Goal: Check status: Check status

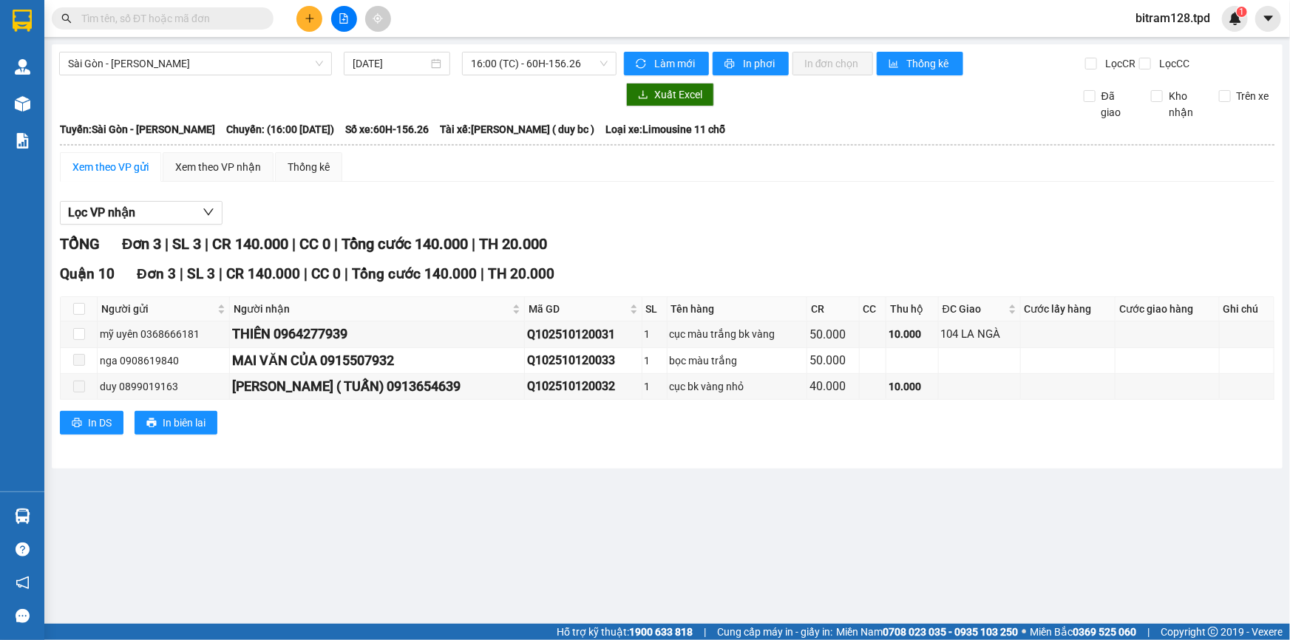
click at [68, 520] on main "[GEOGRAPHIC_DATA] - [PERSON_NAME] [DATE] 16:00 (TC) - 60H-156.26 Làm mới In phơ…" at bounding box center [645, 312] width 1290 height 624
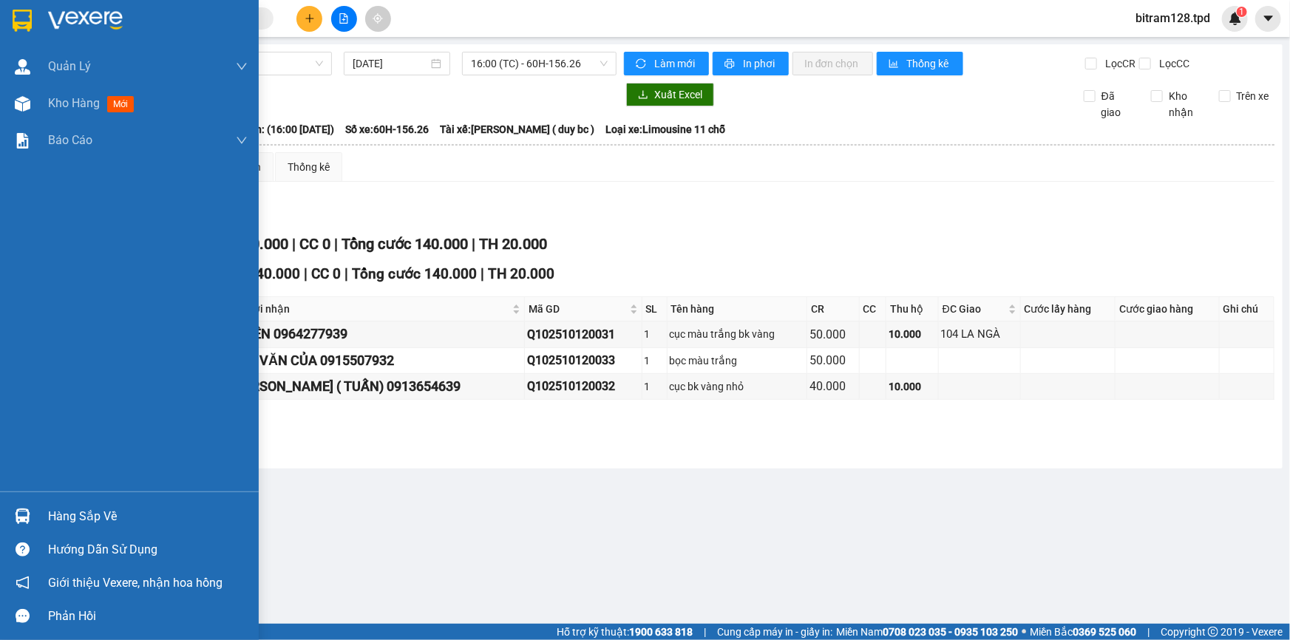
click at [61, 516] on div "Hàng sắp về" at bounding box center [148, 516] width 200 height 22
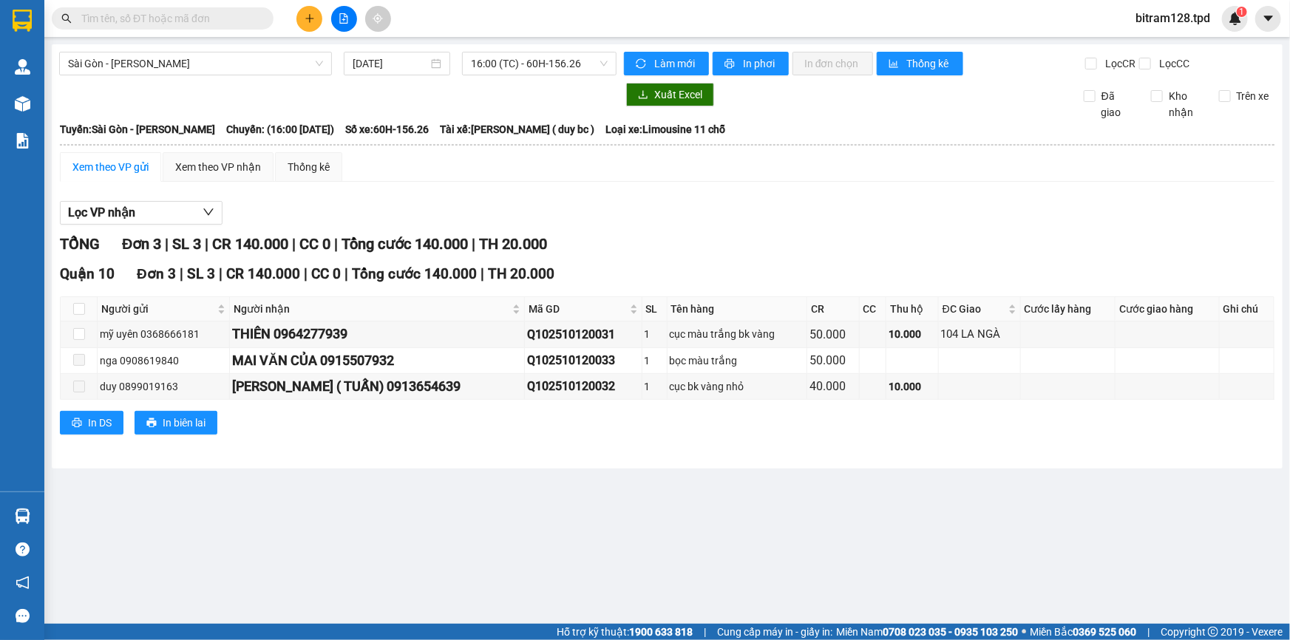
click at [761, 219] on section "Kết quả tìm kiếm ( 0 ) Bộ lọc No Data bitram128.tpd 1 Quản Lý Quản lý khách hàn…" at bounding box center [645, 320] width 1290 height 640
click at [343, 19] on icon "file-add" at bounding box center [344, 18] width 8 height 10
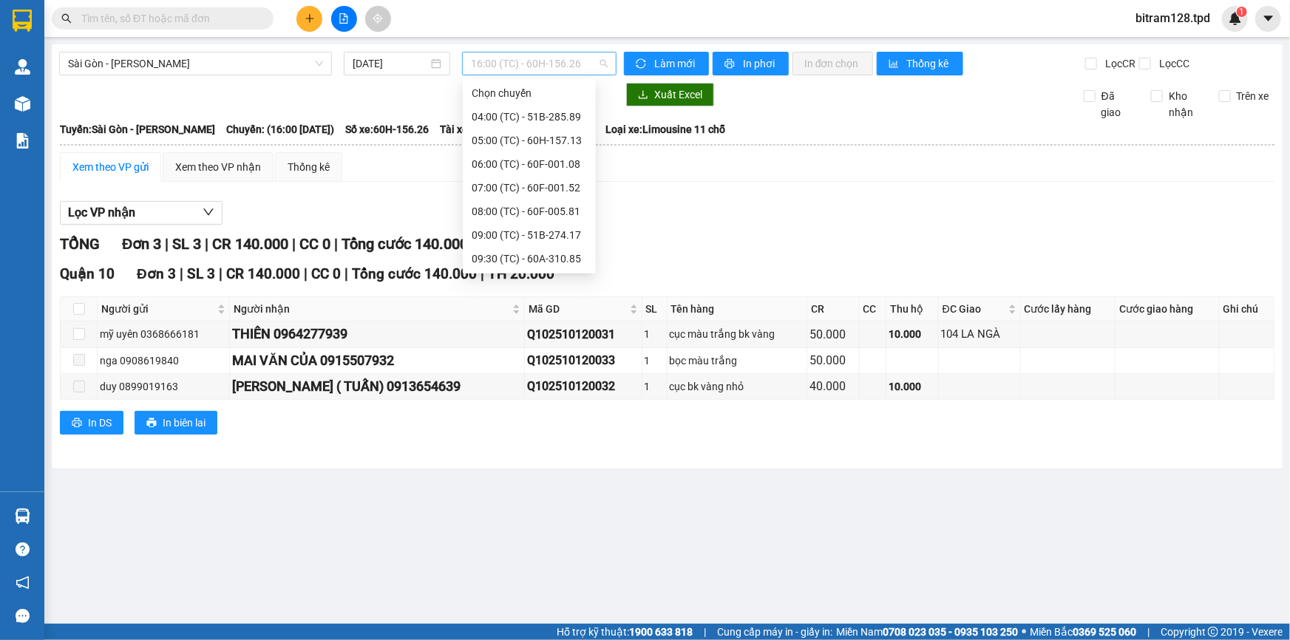
click at [525, 68] on span "16:00 (TC) - 60H-156.26" at bounding box center [539, 63] width 137 height 22
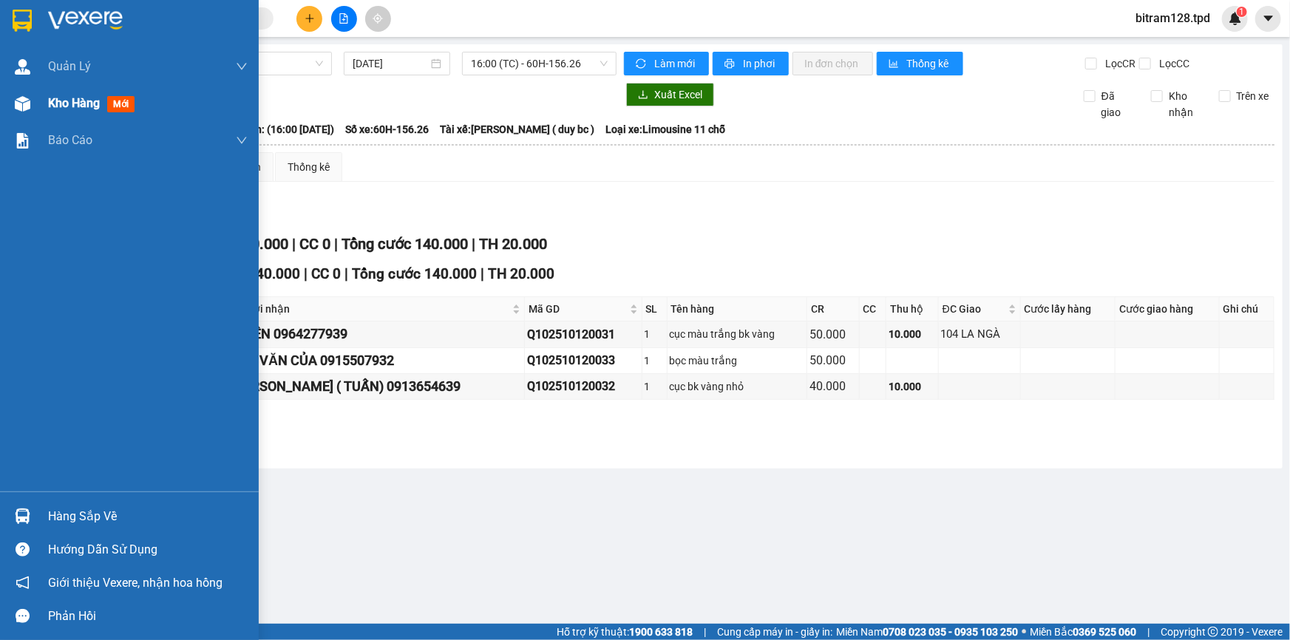
click at [91, 105] on span "Kho hàng" at bounding box center [74, 103] width 52 height 14
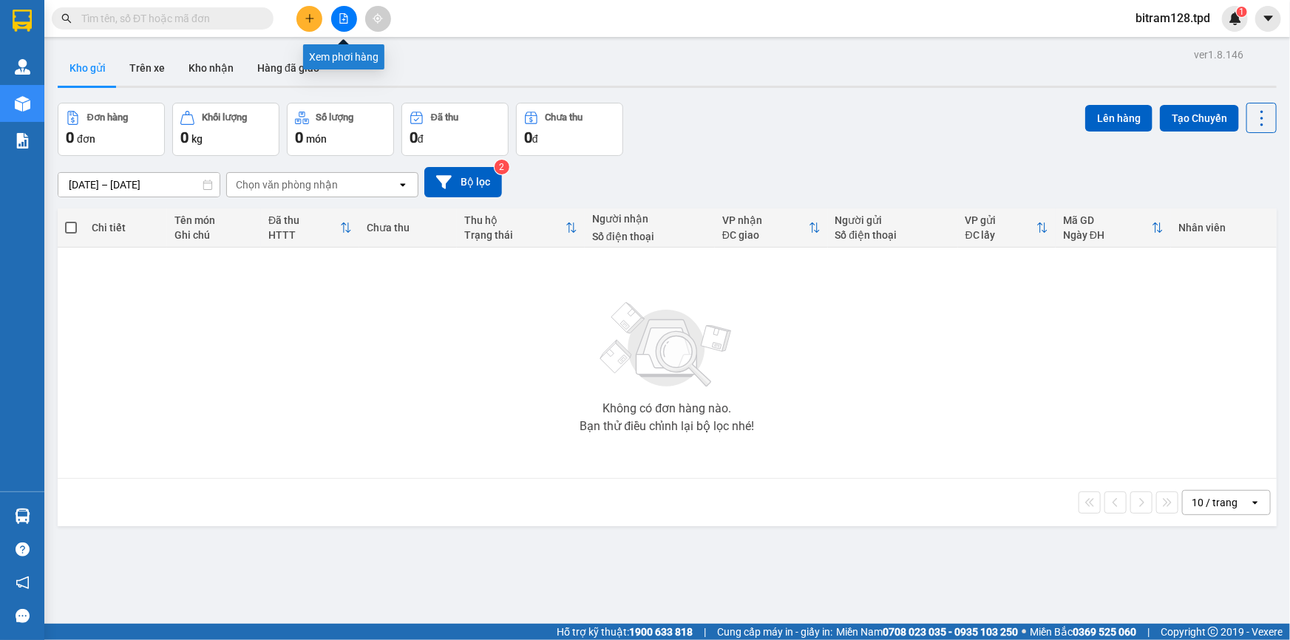
drag, startPoint x: 343, startPoint y: 20, endPoint x: 335, endPoint y: 32, distance: 14.3
click at [343, 18] on icon "file-add" at bounding box center [344, 18] width 8 height 10
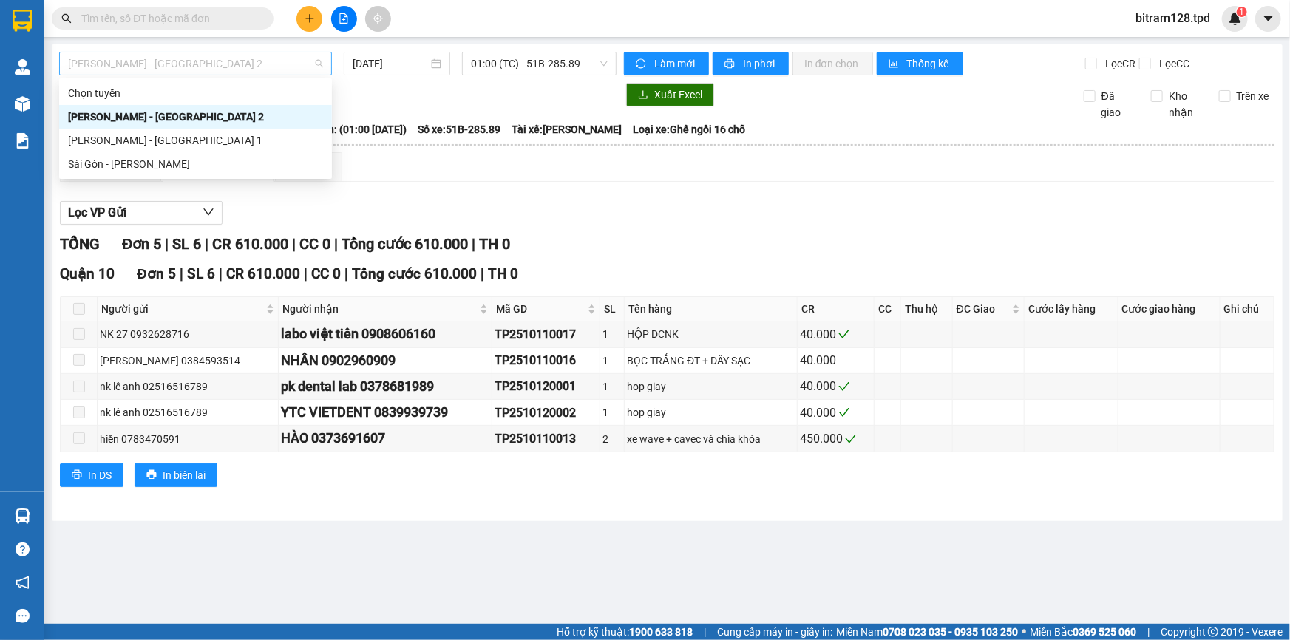
click at [178, 67] on span "[PERSON_NAME] - [GEOGRAPHIC_DATA] 2" at bounding box center [195, 63] width 255 height 22
click at [151, 162] on div "Sài Gòn - [PERSON_NAME]" at bounding box center [195, 164] width 255 height 16
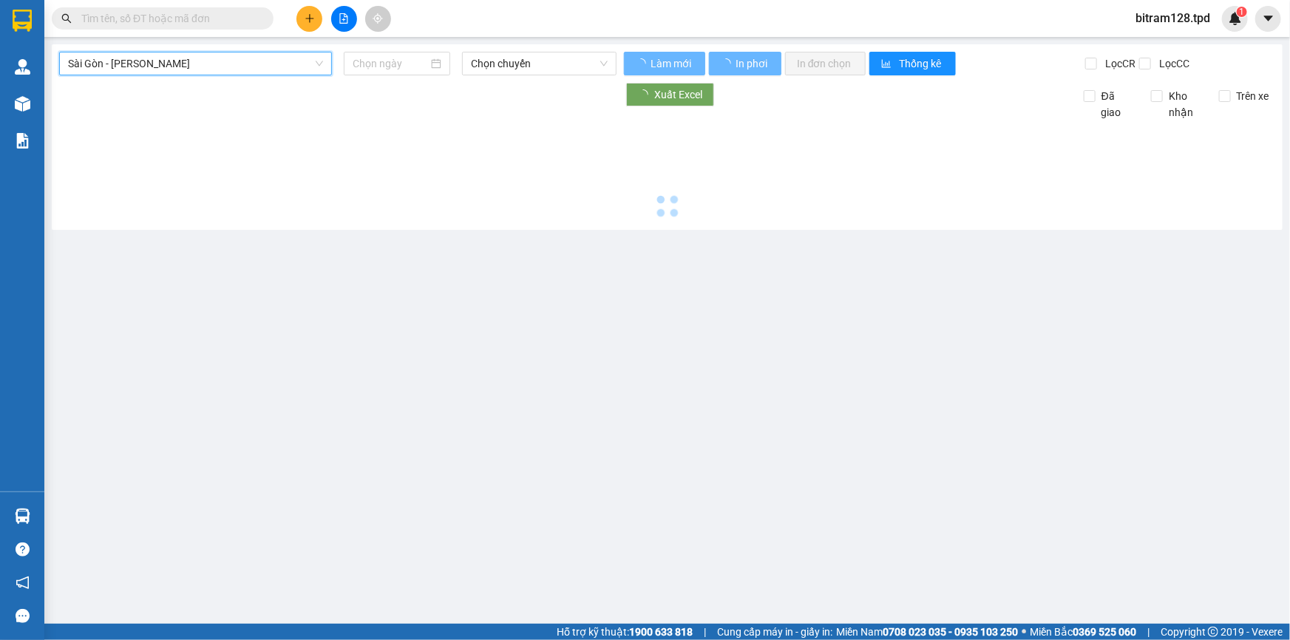
type input "[DATE]"
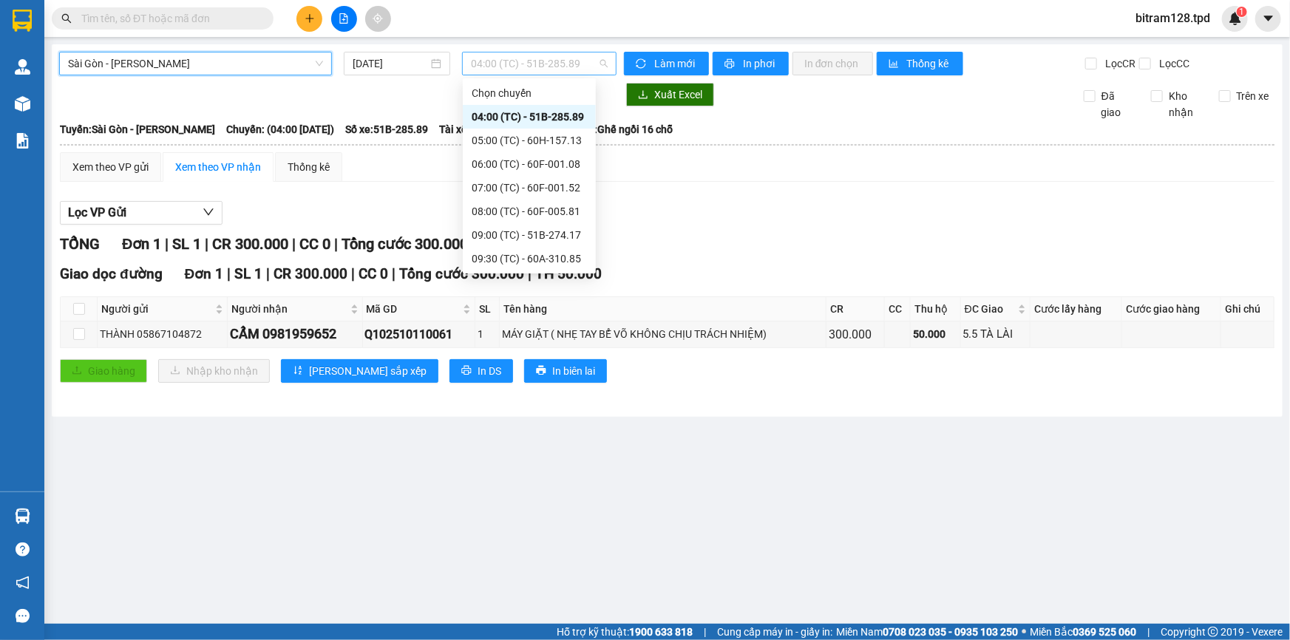
click at [554, 64] on span "04:00 (TC) - 51B-285.89" at bounding box center [539, 63] width 137 height 22
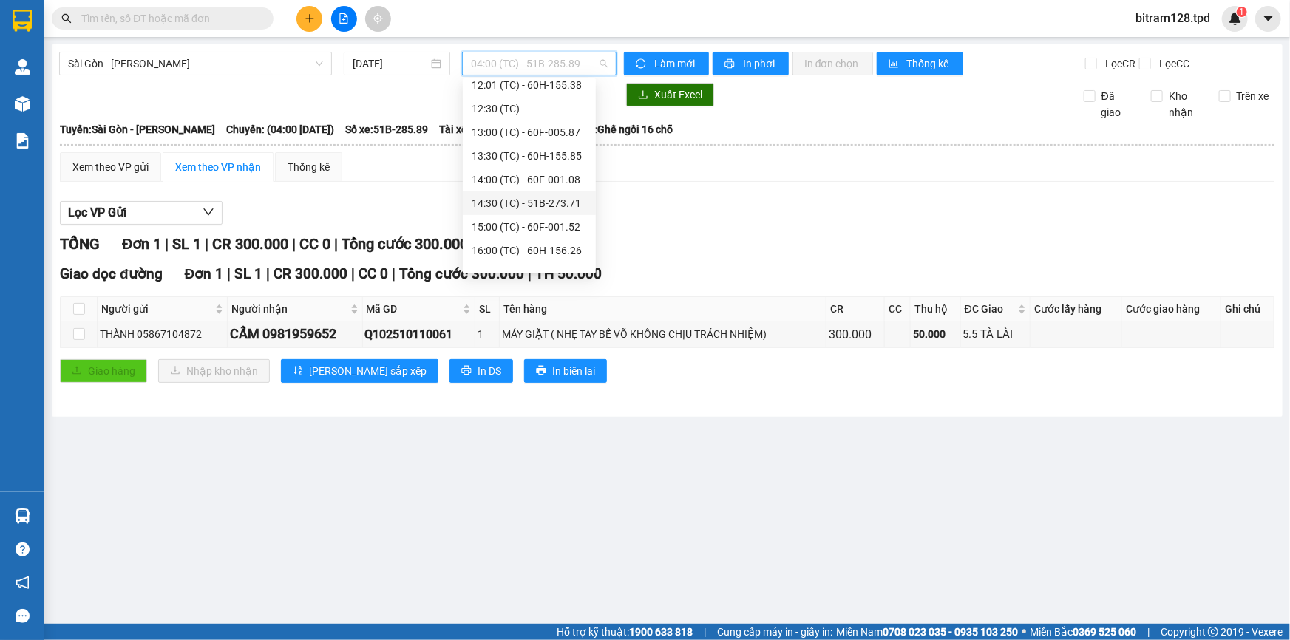
scroll to position [283, 0]
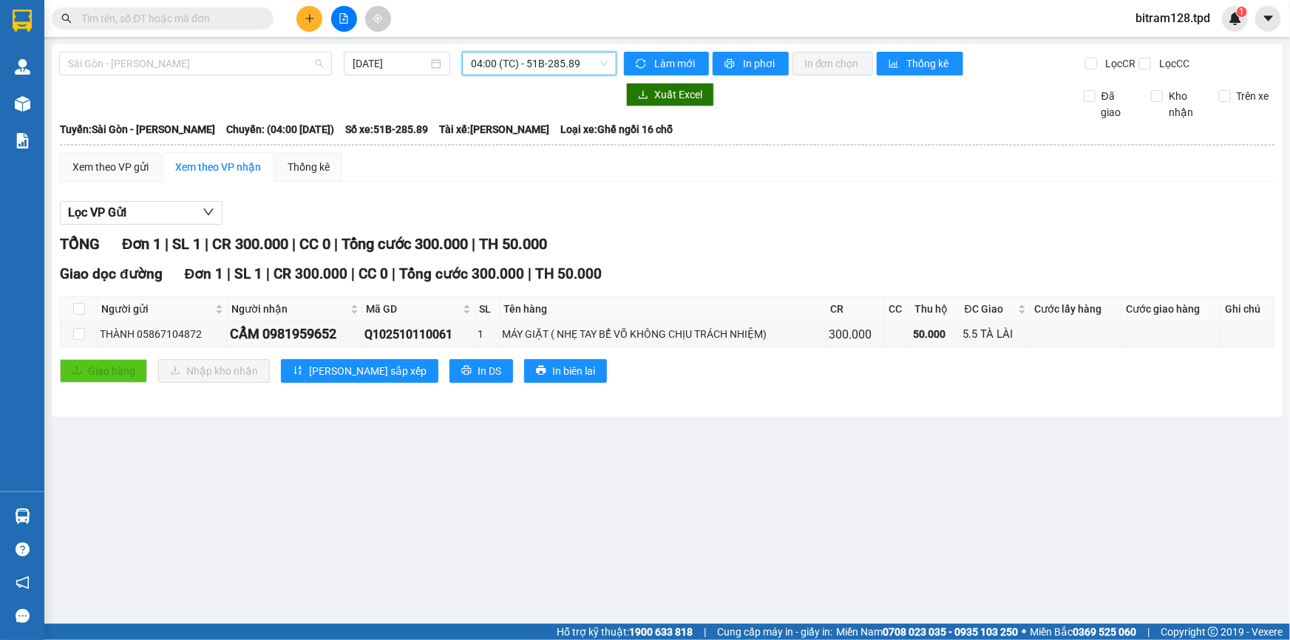
drag, startPoint x: 201, startPoint y: 61, endPoint x: 183, endPoint y: 102, distance: 44.3
click at [202, 63] on span "Sài Gòn - [PERSON_NAME]" at bounding box center [195, 63] width 255 height 22
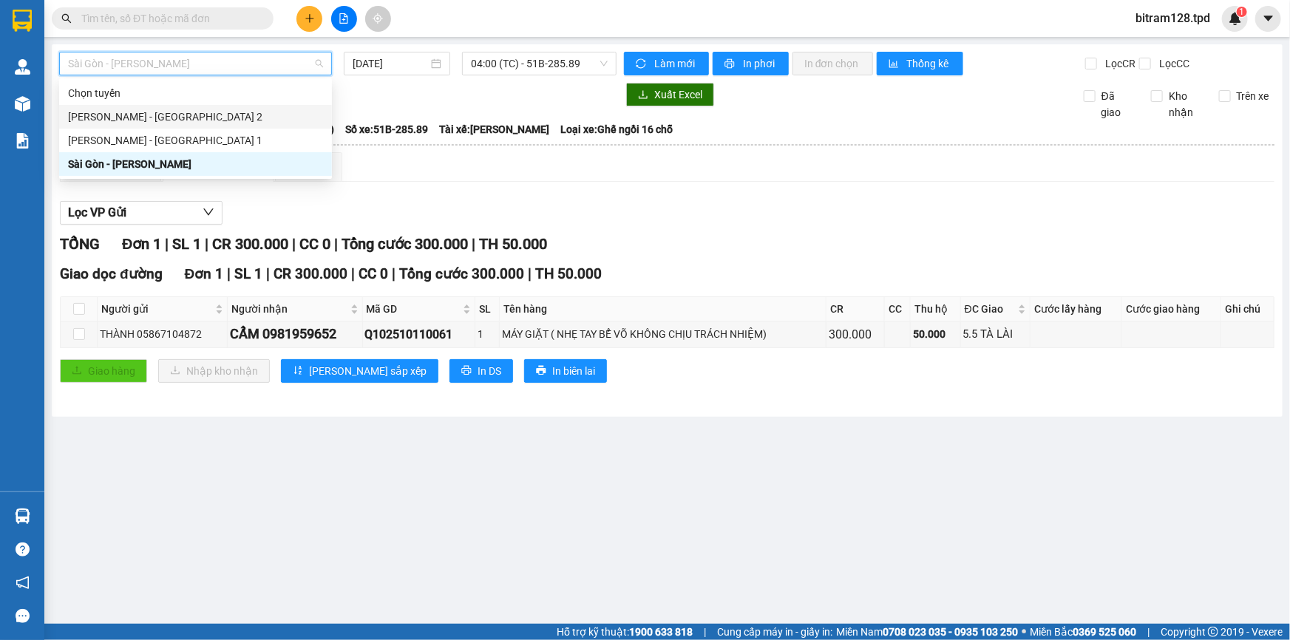
drag, startPoint x: 157, startPoint y: 116, endPoint x: 202, endPoint y: 116, distance: 45.8
click at [157, 116] on div "[PERSON_NAME] - [GEOGRAPHIC_DATA] 2" at bounding box center [195, 117] width 255 height 16
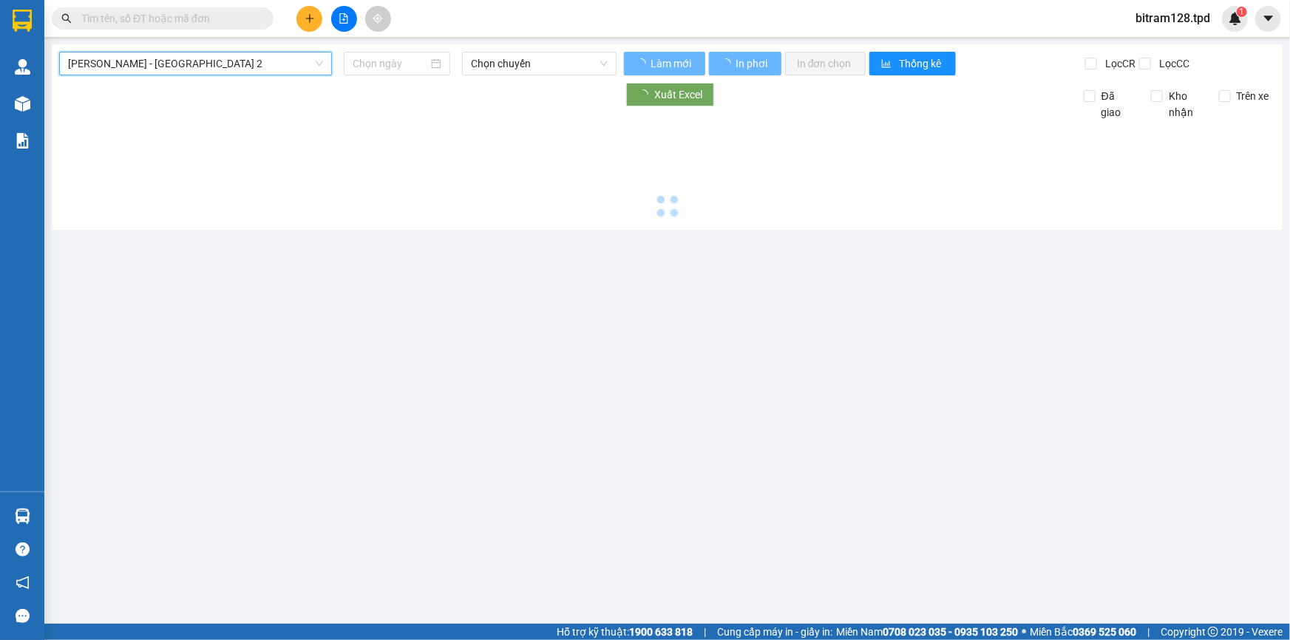
type input "[DATE]"
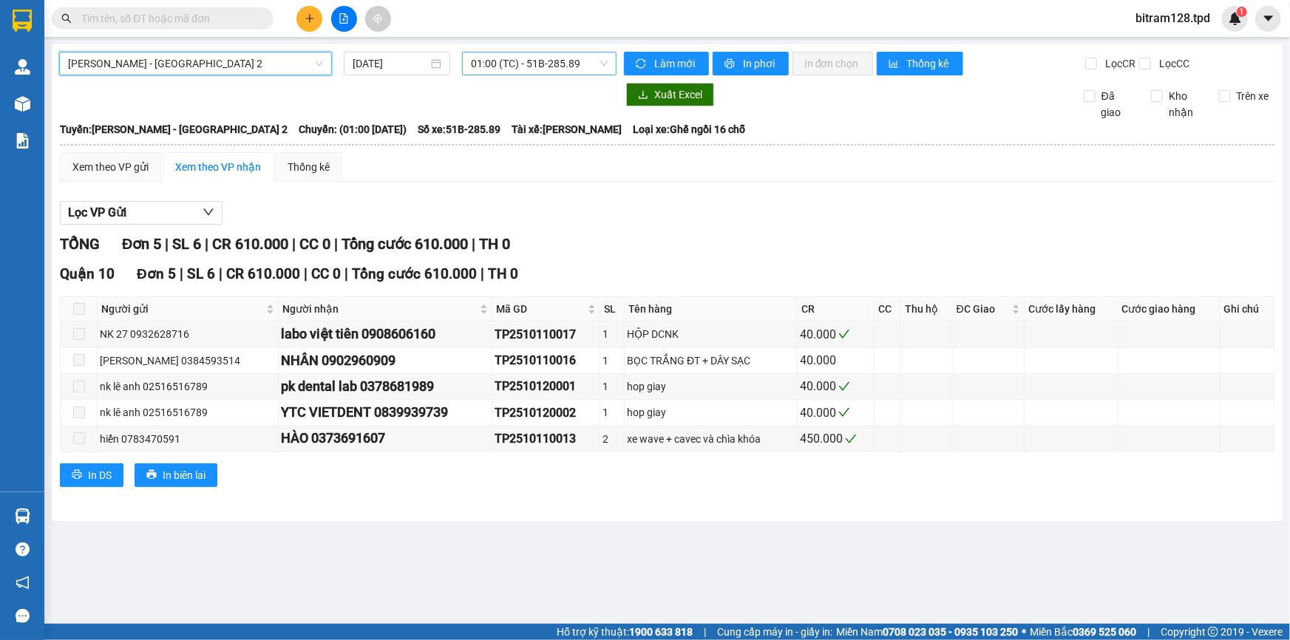
click at [522, 63] on span "01:00 (TC) - 51B-285.89" at bounding box center [539, 63] width 137 height 22
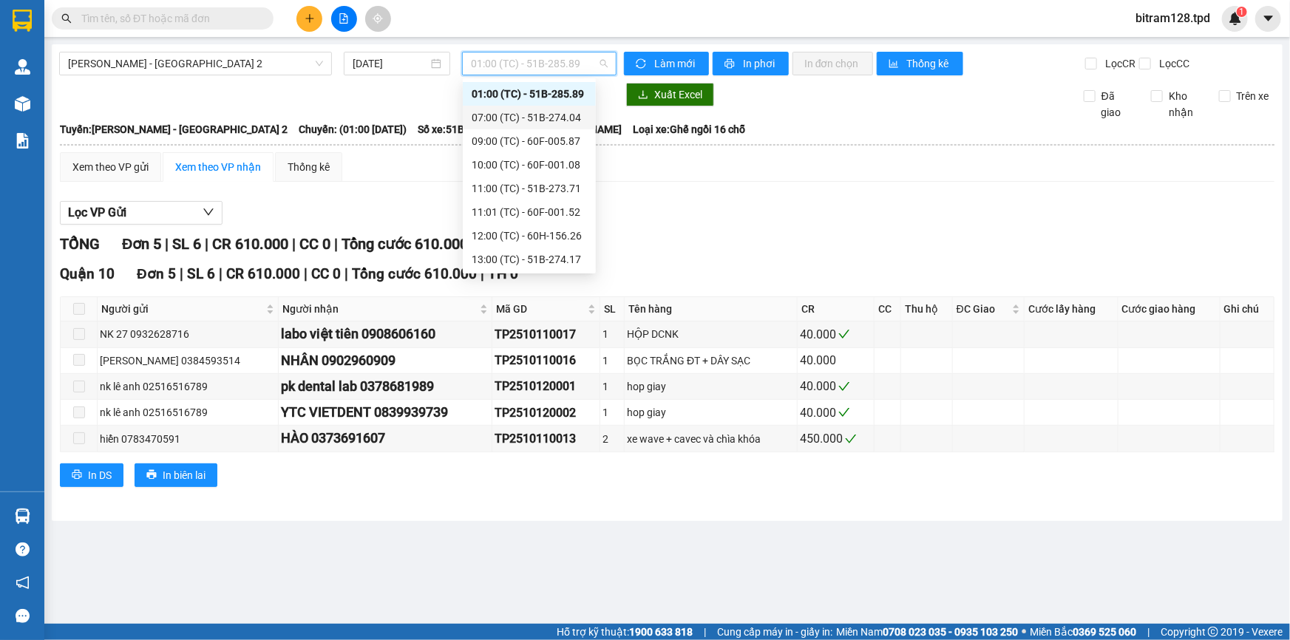
scroll to position [165, 0]
click at [548, 259] on div "18:00 (TC) - 60H-155.85" at bounding box center [528, 259] width 115 height 16
